Goal: Task Accomplishment & Management: Complete application form

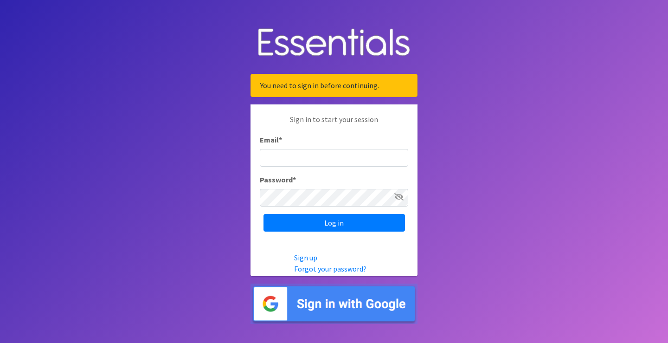
type input "[EMAIL_ADDRESS][DOMAIN_NAME]"
click at [401, 195] on icon at bounding box center [398, 196] width 9 height 7
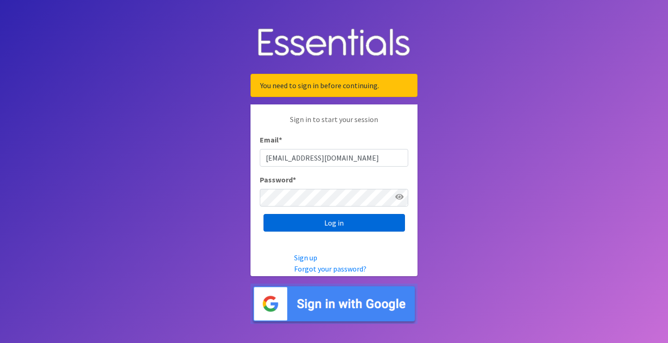
click at [368, 219] on input "Log in" at bounding box center [335, 223] width 142 height 18
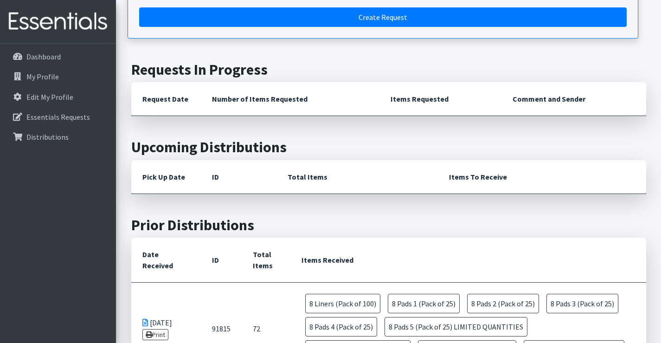
scroll to position [93, 0]
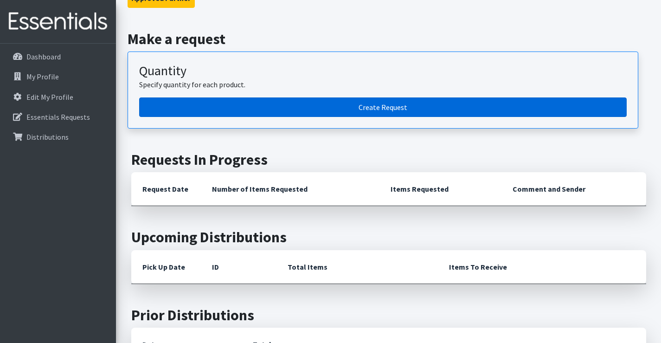
click at [378, 111] on link "Create Request" at bounding box center [383, 106] width 488 height 19
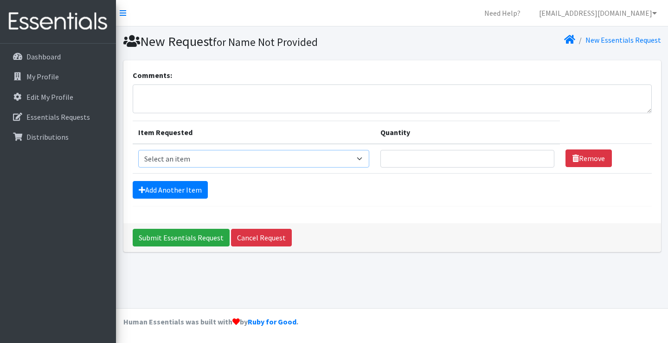
click at [264, 157] on select "Select an item Liners (Pack of 100) Makeup Bag (25) Pads 1 (Pack of 25) Pads 2 …" at bounding box center [254, 159] width 232 height 18
click at [472, 227] on div "Submit Essentials Request Cancel Request" at bounding box center [392, 237] width 538 height 29
